Goal: Feedback & Contribution: Contribute content

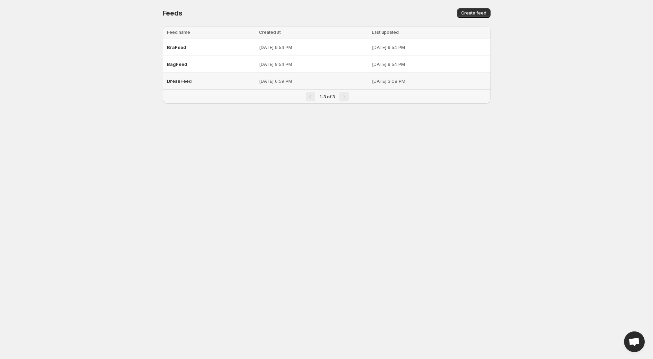
click at [179, 81] on span "DressFeed" at bounding box center [179, 81] width 25 height 6
click at [185, 52] on div "BraFeed" at bounding box center [211, 47] width 88 height 12
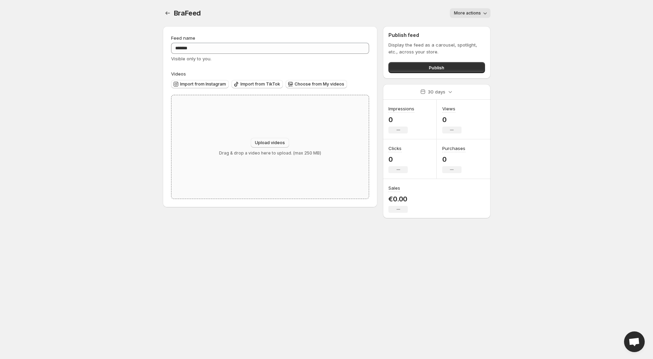
click at [268, 140] on button "Upload videos" at bounding box center [270, 143] width 38 height 10
type input "**********"
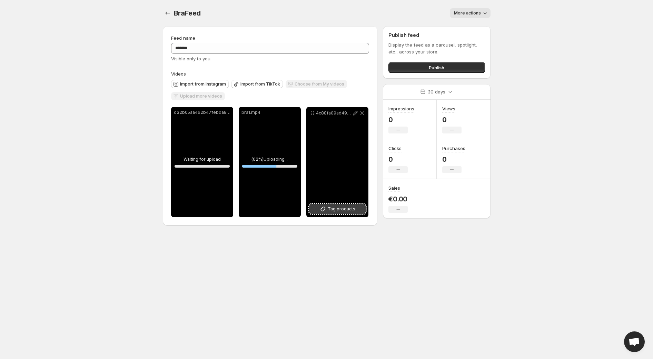
click at [346, 211] on span "Tag products" at bounding box center [342, 209] width 28 height 7
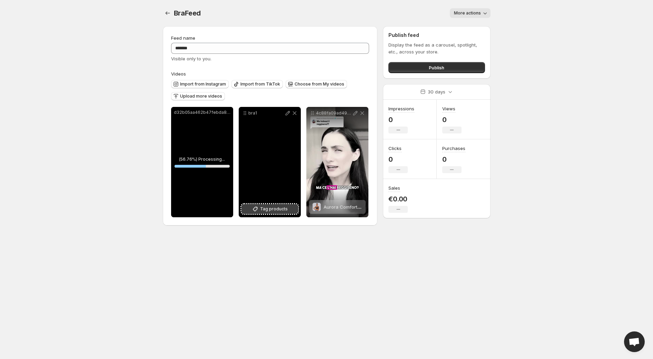
click at [270, 208] on span "Tag products" at bounding box center [274, 209] width 28 height 7
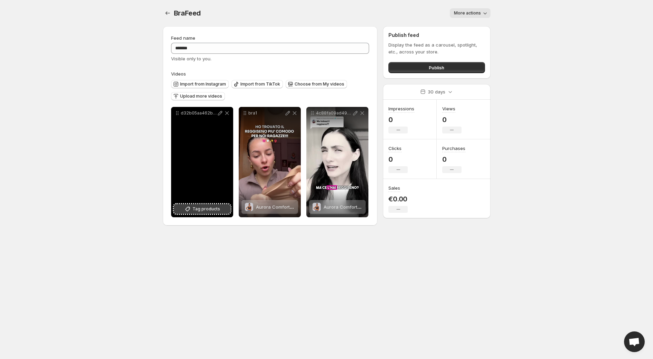
click at [214, 211] on span "Tag products" at bounding box center [206, 209] width 28 height 7
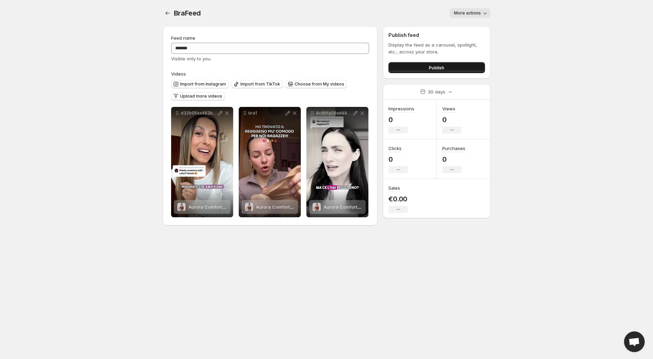
click at [438, 67] on span "Publish" at bounding box center [437, 67] width 16 height 7
click at [426, 67] on button "Publish" at bounding box center [436, 67] width 96 height 11
